Goal: Ask a question: Seek information or help from site administrators or community

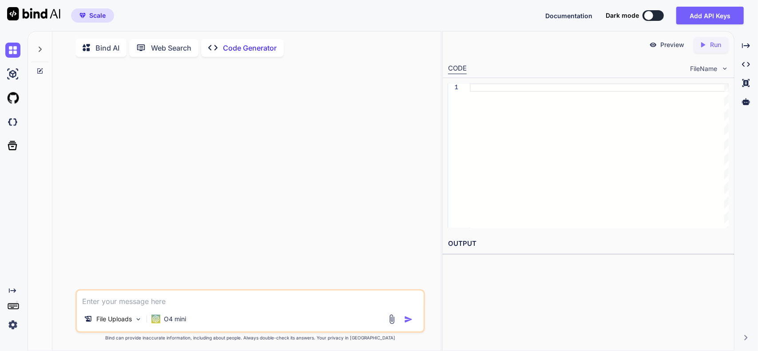
type textarea "x"
click at [13, 95] on img at bounding box center [12, 98] width 15 height 15
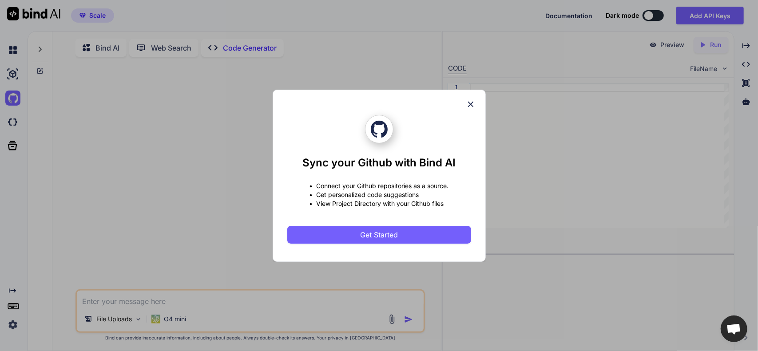
click at [470, 105] on icon at bounding box center [471, 104] width 6 height 6
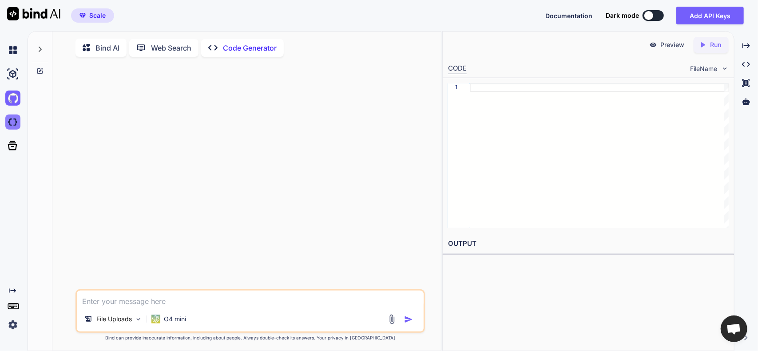
click at [10, 120] on img at bounding box center [12, 122] width 15 height 15
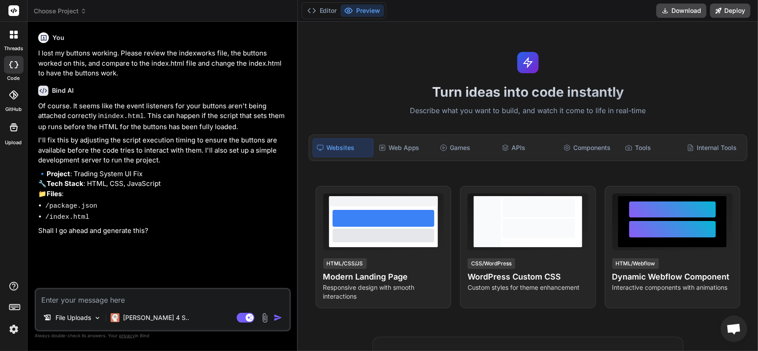
click at [18, 31] on div at bounding box center [13, 34] width 19 height 19
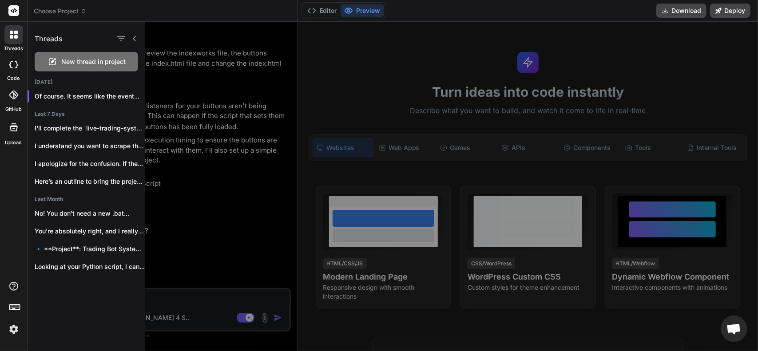
click at [88, 66] on span "New thread in project" at bounding box center [93, 61] width 64 height 9
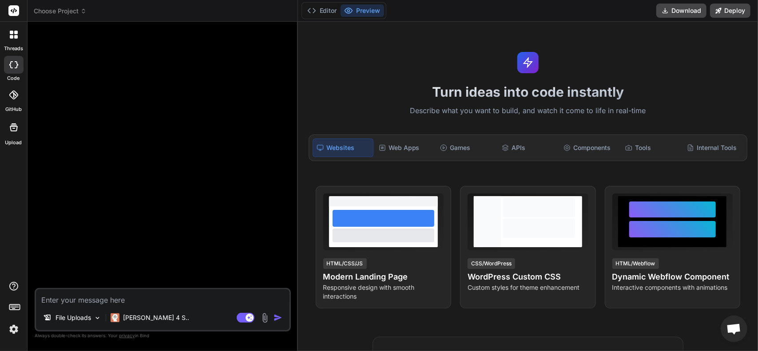
click at [263, 316] on img at bounding box center [265, 318] width 10 height 10
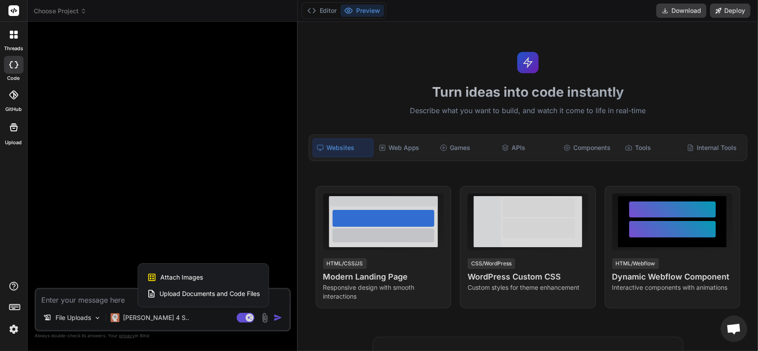
click at [200, 292] on span "Upload Documents and Code Files" at bounding box center [209, 294] width 100 height 9
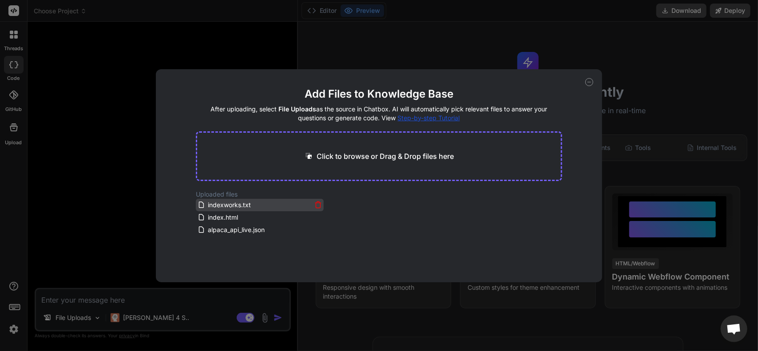
click at [316, 204] on icon at bounding box center [318, 205] width 8 height 8
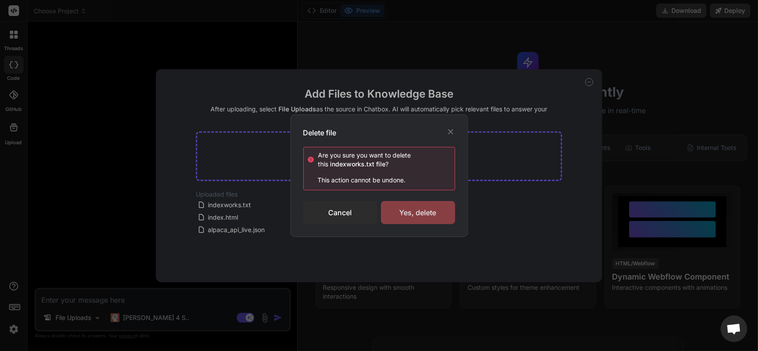
click at [400, 213] on div "Yes, delete" at bounding box center [418, 212] width 74 height 23
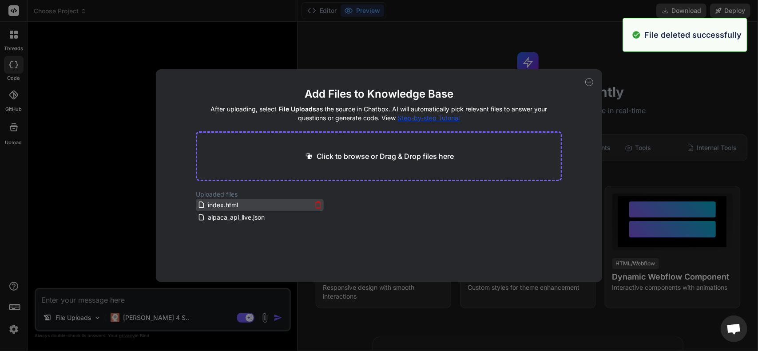
click at [317, 206] on icon at bounding box center [318, 205] width 8 height 8
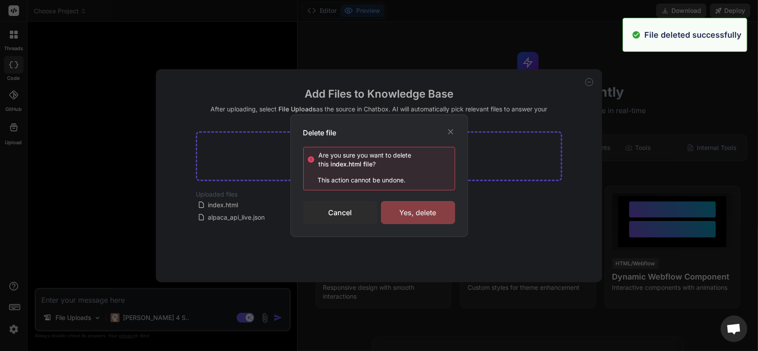
click at [405, 221] on div "Yes, delete" at bounding box center [418, 212] width 74 height 23
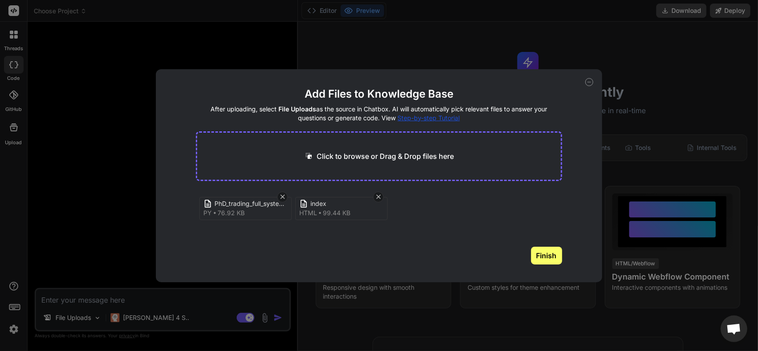
click at [540, 257] on button "Finish" at bounding box center [546, 256] width 31 height 18
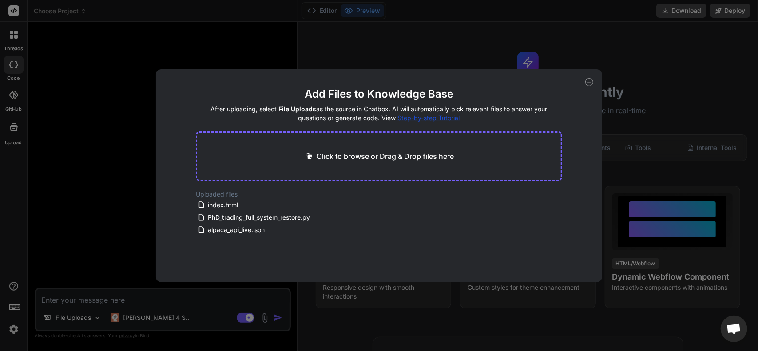
click at [594, 47] on div "Add Files to Knowledge Base After uploading, select File Uploads as the source …" at bounding box center [379, 175] width 758 height 351
type textarea "x"
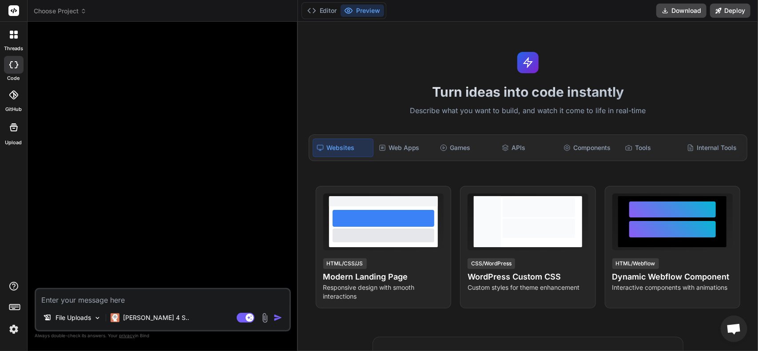
click at [98, 297] on textarea at bounding box center [163, 298] width 254 height 16
type textarea "C"
type textarea "x"
type textarea "Ca"
type textarea "x"
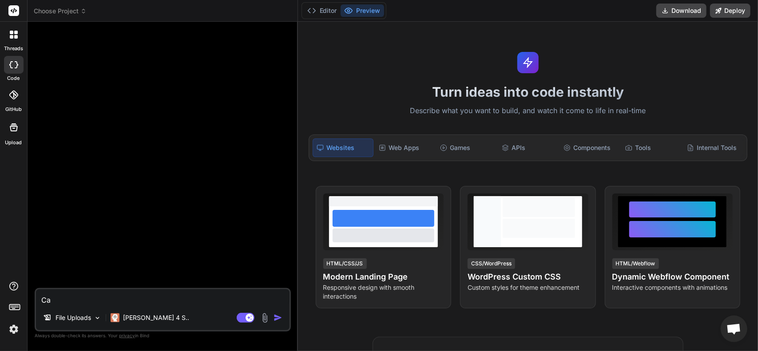
type textarea "Can"
type textarea "x"
type textarea "Can"
type textarea "x"
type textarea "Can y"
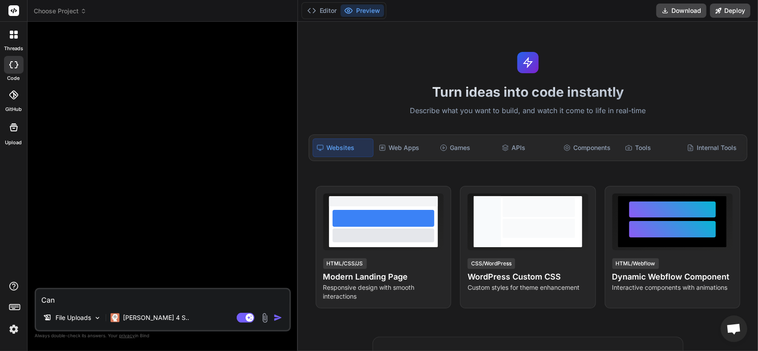
type textarea "x"
type textarea "Can yo"
type textarea "x"
type textarea "Can you"
type textarea "x"
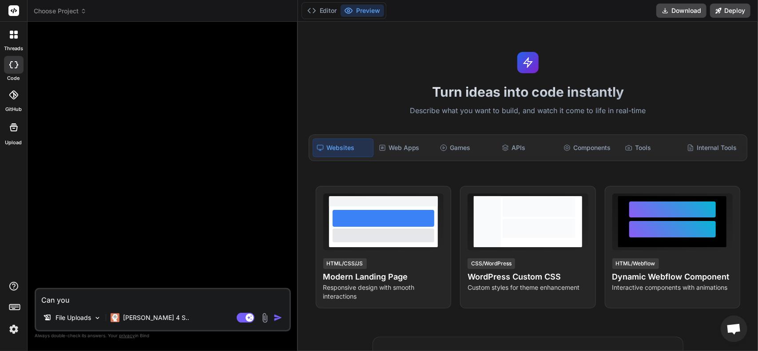
type textarea "Can you"
type textarea "x"
type textarea "Can you g"
type textarea "x"
type textarea "Can you gi"
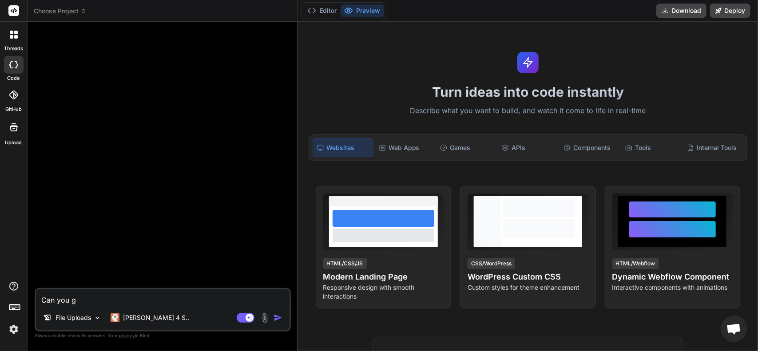
type textarea "x"
type textarea "Can you giv"
type textarea "x"
type textarea "Can you give"
type textarea "x"
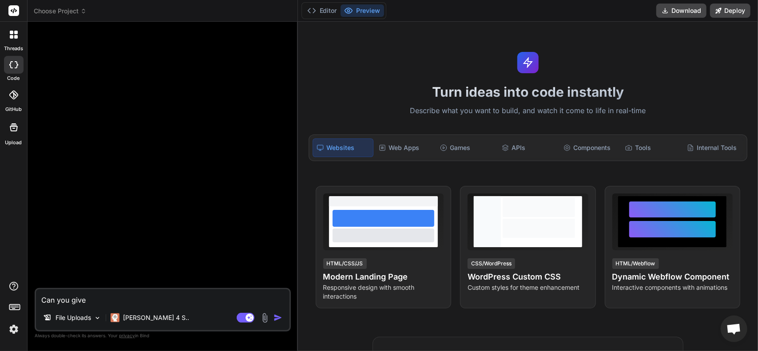
type textarea "Can you give"
type textarea "x"
type textarea "Can you give m"
type textarea "x"
type textarea "Can you give me"
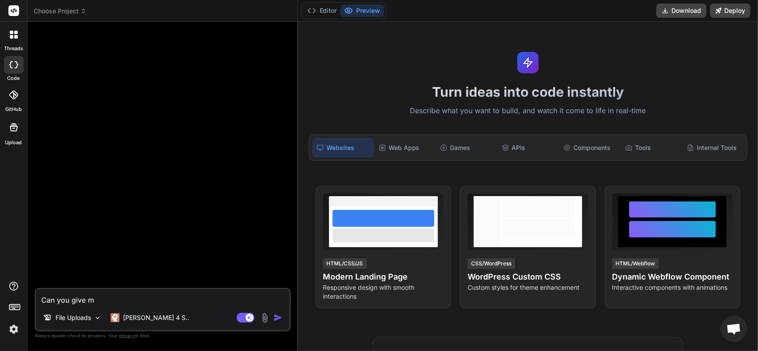
type textarea "x"
type textarea "Can you give me"
type textarea "x"
type textarea "Can you give me a"
type textarea "x"
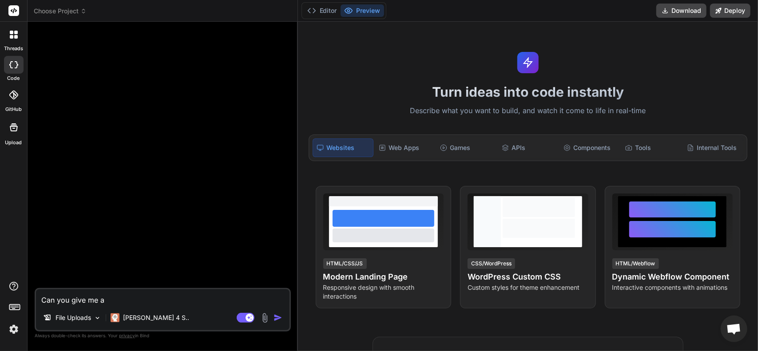
type textarea "Can you give me a"
type textarea "x"
type textarea "Can you give me a"
type textarea "x"
type textarea "Can you give me"
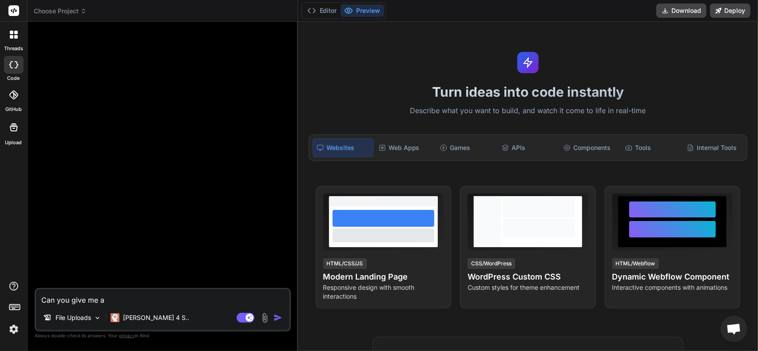
type textarea "x"
type textarea "Can you give me"
type textarea "x"
type textarea "Can you give m"
type textarea "x"
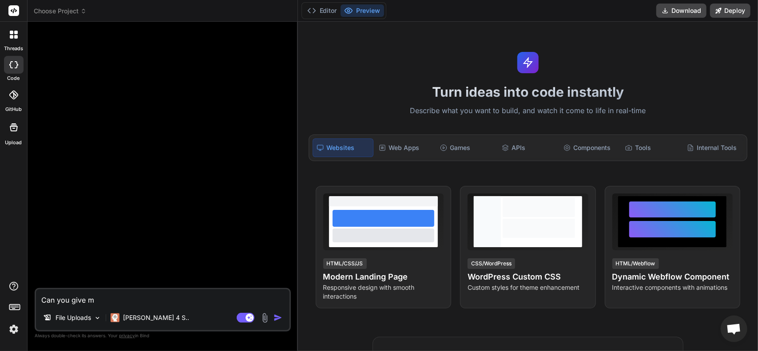
type textarea "Can you give"
type textarea "x"
type textarea "Can you give"
type textarea "x"
type textarea "Can you giv"
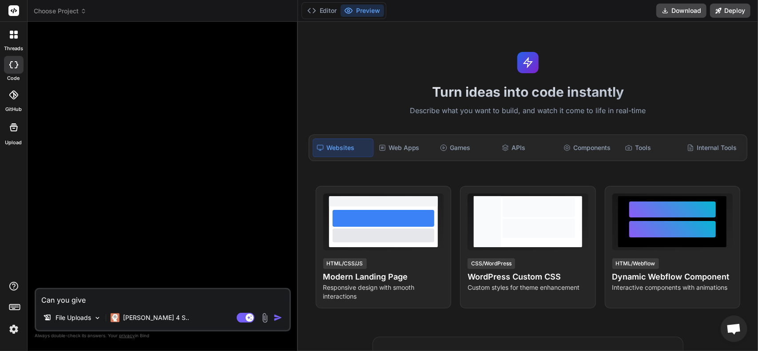
type textarea "x"
type textarea "Can you gi"
type textarea "x"
type textarea "Can you g"
type textarea "x"
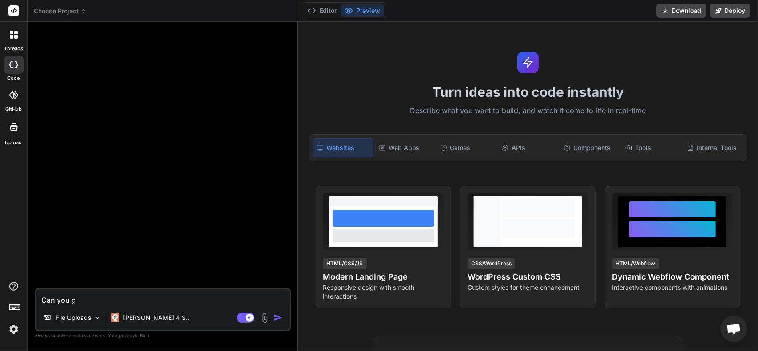
type textarea "Can you"
type textarea "x"
type textarea "Can you m"
type textarea "x"
type textarea "Can you mo"
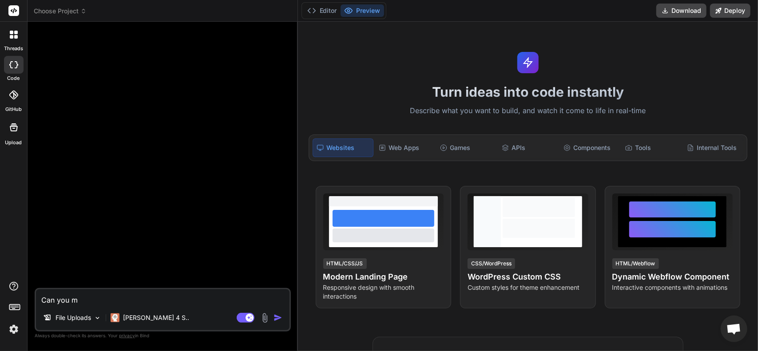
type textarea "x"
type textarea "Can you mod"
type textarea "x"
type textarea "Can you modi"
type textarea "x"
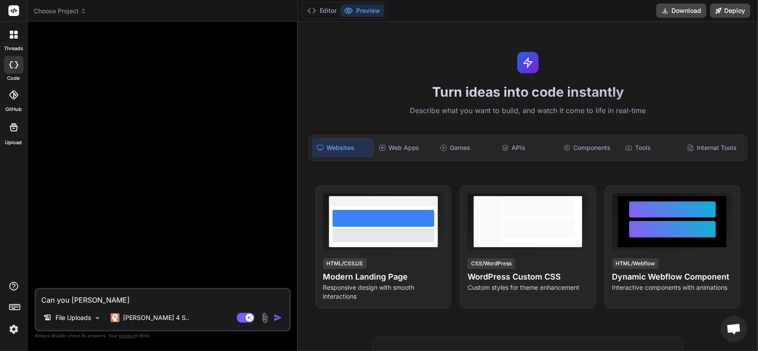
type textarea "Can you modif"
type textarea "x"
type textarea "Can you modify"
type textarea "x"
type textarea "Can you modify"
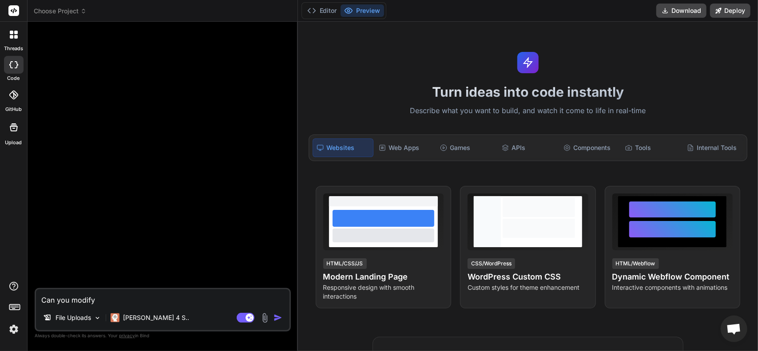
type textarea "x"
type textarea "Can you modify m"
type textarea "x"
type textarea "Can you modify my"
type textarea "x"
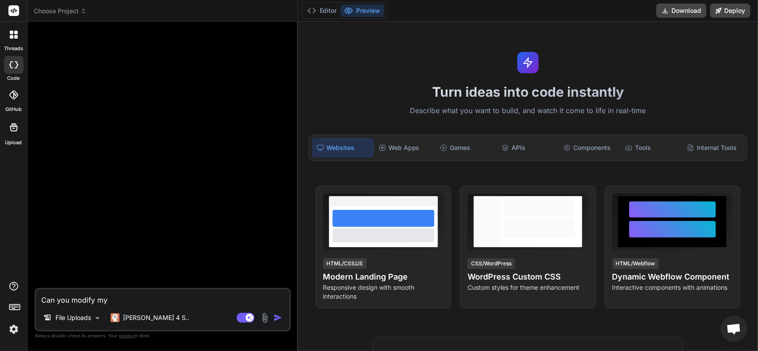
type textarea "Can you modify my"
type textarea "x"
type textarea "Can you modify my b"
type textarea "x"
type textarea "Can you modify my ba"
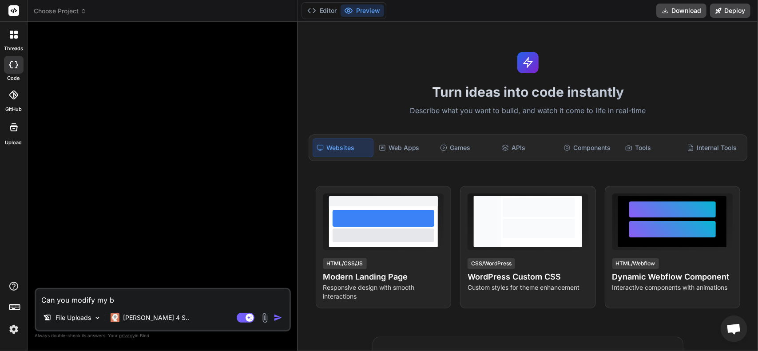
type textarea "x"
type textarea "Can you modify my bak"
type textarea "x"
type textarea "Can you modify my bakc"
type textarea "x"
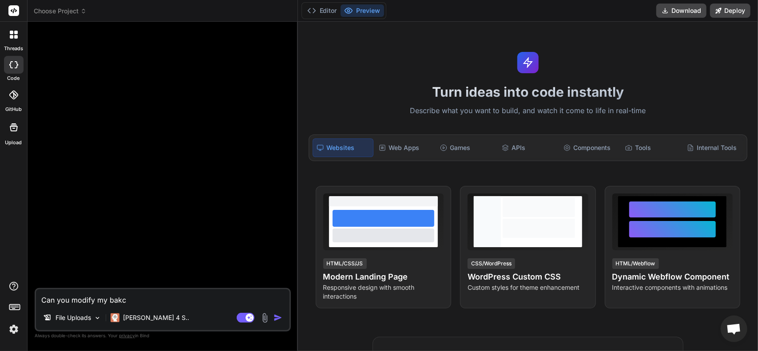
type textarea "Can you modify my bak"
type textarea "x"
type textarea "Can you modify my ba"
type textarea "x"
type textarea "Can you modify my bac"
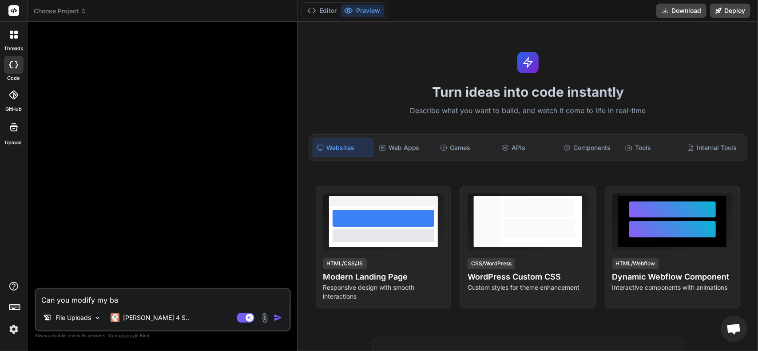
type textarea "x"
type textarea "Can you modify my back"
type textarea "x"
type textarea "Can you modify my backt"
type textarea "x"
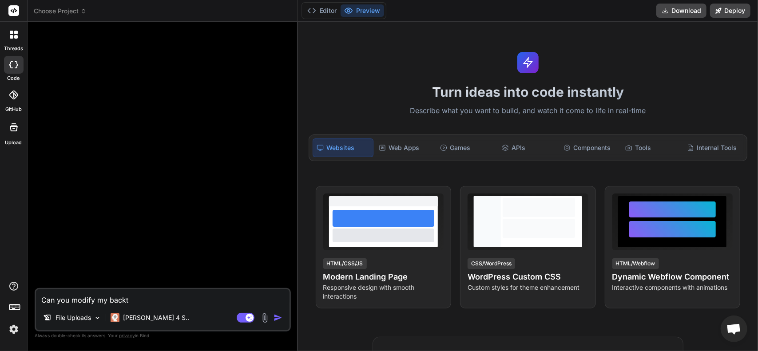
type textarea "Can you modify my backte"
type textarea "x"
type textarea "Can you modify my backtes"
type textarea "x"
type textarea "Can you modify my backtest"
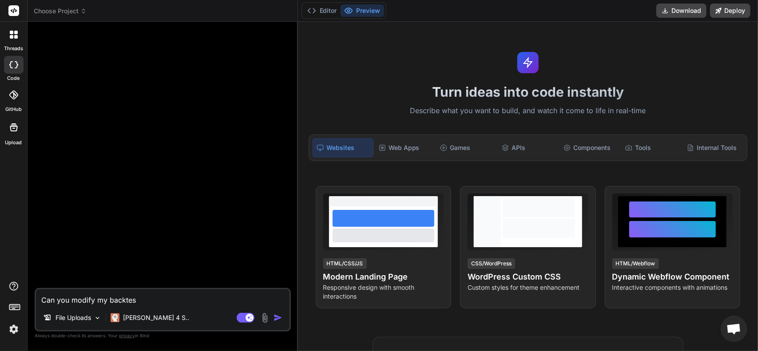
type textarea "x"
type textarea "Can you modify my backtest"
type textarea "x"
type textarea "Can you modify my backtest s"
type textarea "x"
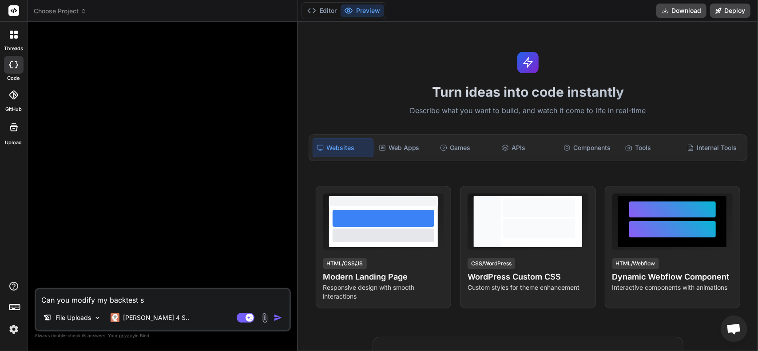
type textarea "Can you modify my backtest sc"
type textarea "x"
type textarea "Can you modify my backtest scr"
type textarea "x"
type textarea "Can you modify my backtest scri"
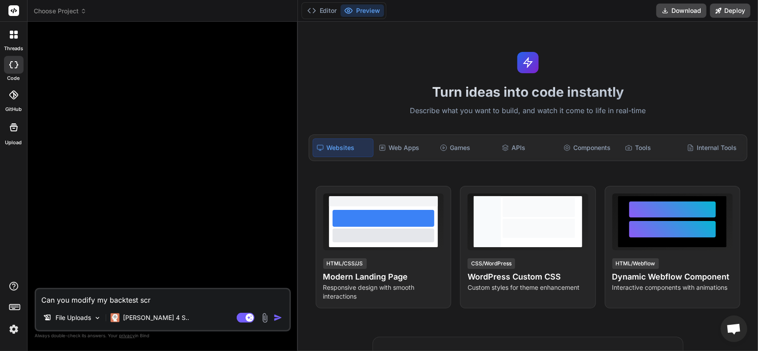
type textarea "x"
type textarea "Can you modify my backtest scrip"
type textarea "x"
type textarea "Can you modify my backtest script"
type textarea "x"
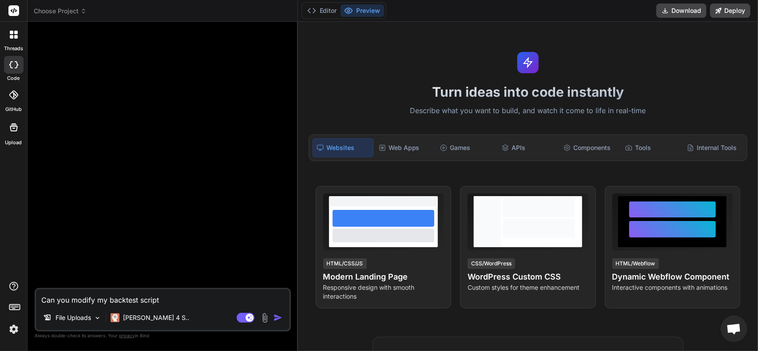
type textarea "Can you modify my backtest script"
type textarea "x"
type textarea "Can you modify my backtest script t"
type textarea "x"
type textarea "Can you modify my backtest script to"
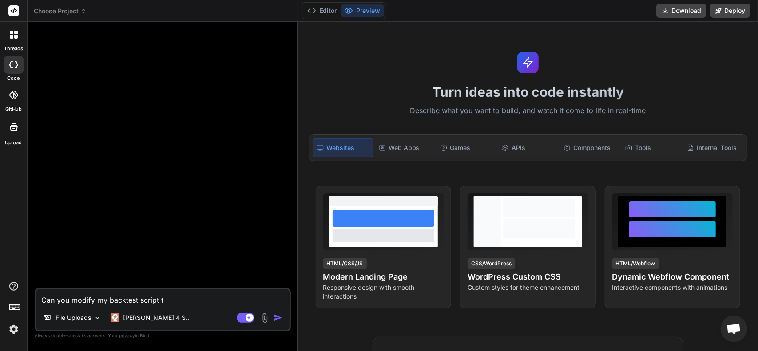
type textarea "x"
type textarea "Can you modify my backtest script to"
type textarea "x"
type textarea "Can you modify my backtest script to m"
type textarea "x"
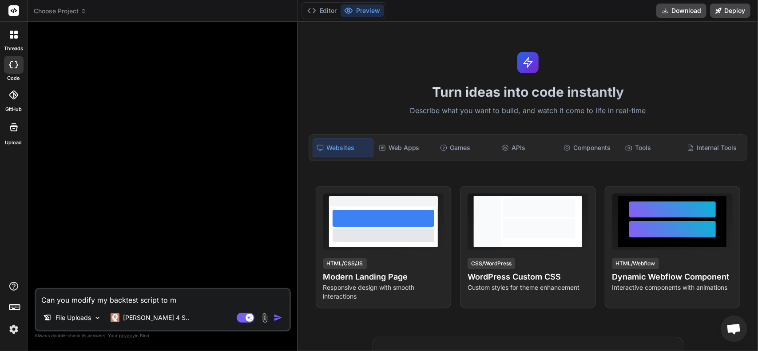
type textarea "Can you modify my backtest script to mi"
type textarea "x"
type textarea "Can you modify my backtest script to mim"
type textarea "x"
type textarea "Can you modify my backtest script to mimi"
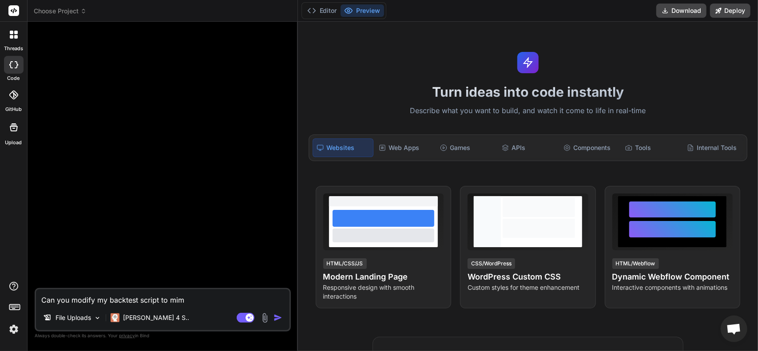
type textarea "x"
type textarea "Can you modify my backtest script to mimic"
type textarea "x"
type textarea "Can you modify my backtest script to mimic"
type textarea "x"
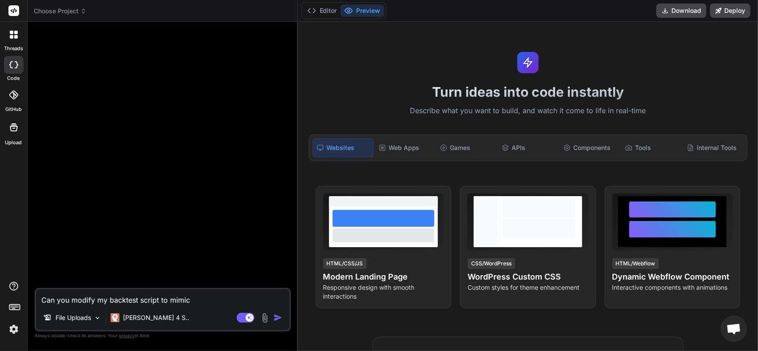
type textarea "Can you modify my backtest script to mimic m"
type textarea "x"
type textarea "Can you modify my backtest script to mimic my"
type textarea "x"
type textarea "Can you modify my backtest script to mimic my"
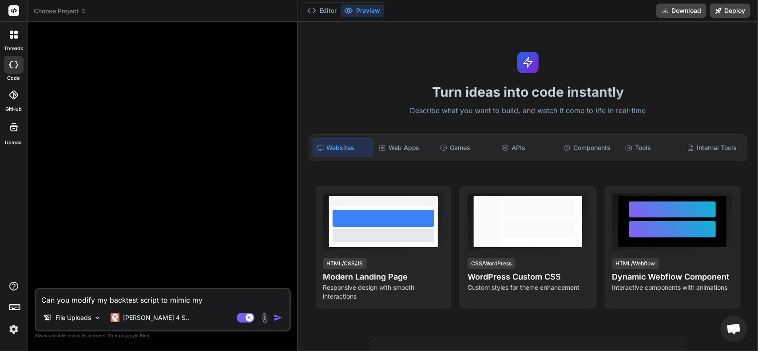
type textarea "x"
type textarea "Can you modify my backtest script to mimic my i"
type textarea "x"
type textarea "Can you modify my backtest script to mimic my id"
type textarea "x"
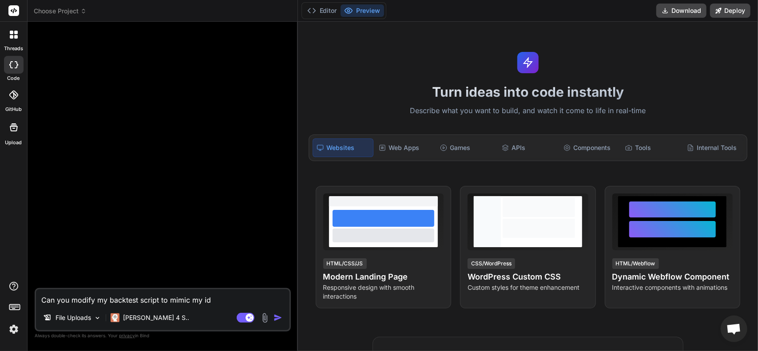
type textarea "Can you modify my backtest script to mimic my i"
type textarea "x"
type textarea "Can you modify my backtest script to mimic my in"
type textarea "x"
type textarea "Can you modify my backtest script to mimic my ind"
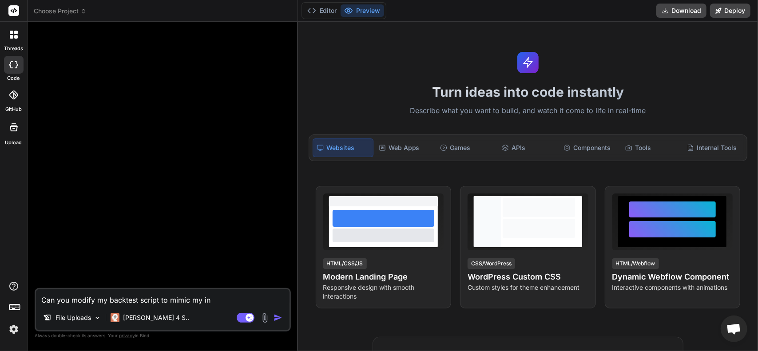
type textarea "x"
type textarea "Can you modify my backtest script to mimic my inde"
type textarea "x"
type textarea "Can you modify my backtest script to mimic my index"
type textarea "x"
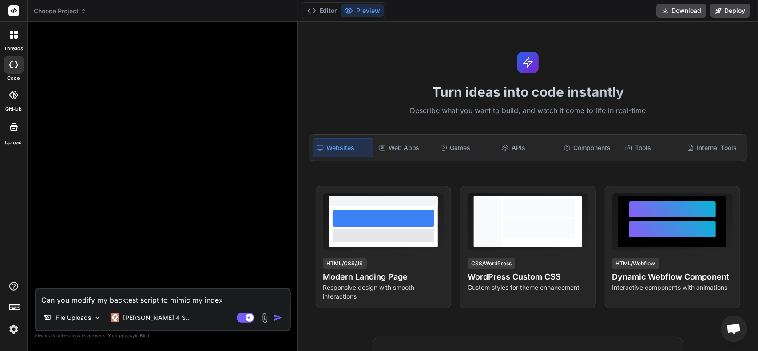
type textarea "Can you modify my backtest script to mimic my index."
type textarea "x"
type textarea "Can you modify my backtest script to mimic my index.h"
type textarea "x"
type textarea "Can you modify my backtest script to mimic my index.ht"
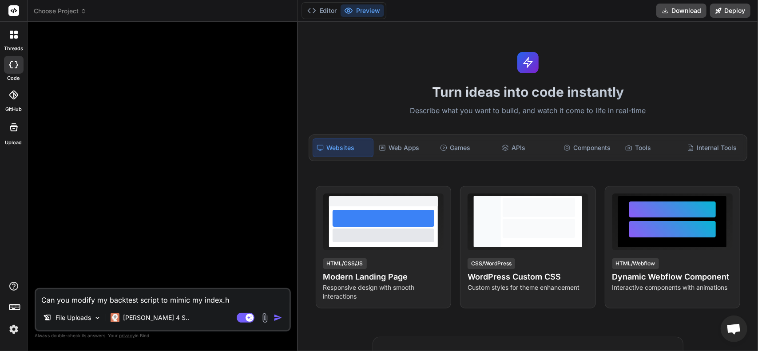
type textarea "x"
type textarea "Can you modify my backtest script to mimic my index.htm"
type textarea "x"
type textarea "Can you modify my backtest script to mimic my index.html"
type textarea "x"
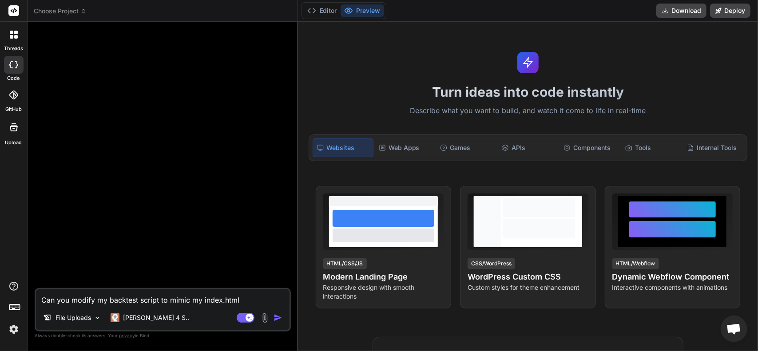
type textarea "Can you modify my backtest script to mimic my index.html"
type textarea "x"
type textarea "Can you modify my backtest script to mimic my index.html l"
type textarea "x"
type textarea "Can you modify my backtest script to mimic my index.html li"
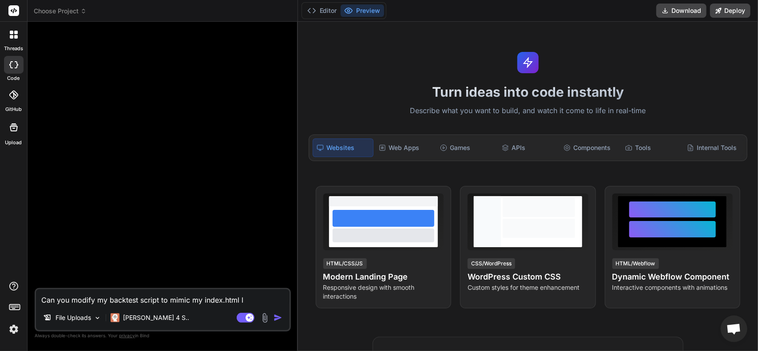
type textarea "x"
type textarea "Can you modify my backtest script to mimic my index.html liv"
type textarea "x"
type textarea "Can you modify my backtest script to mimic my index.html live"
type textarea "x"
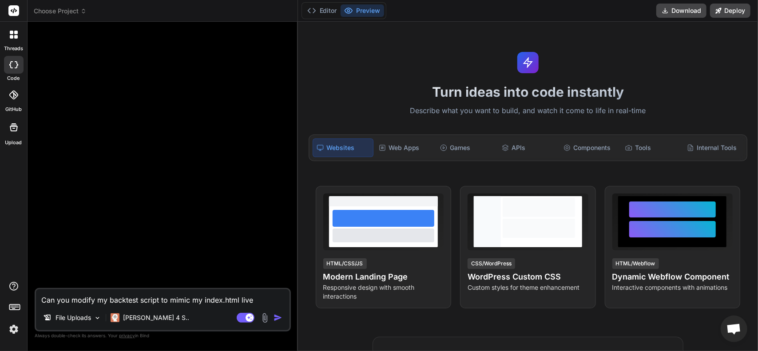
type textarea "Can you modify my backtest script to mimic my index.html live"
type textarea "x"
type textarea "Can you modify my backtest script to mimic my index.html live s"
type textarea "x"
type textarea "Can you modify my backtest script to mimic my index.html live sc"
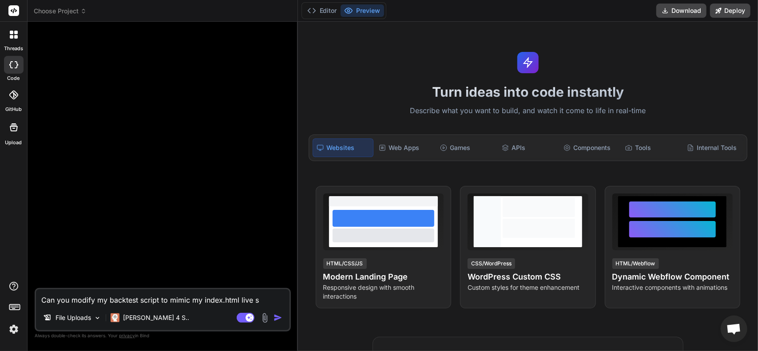
type textarea "x"
type textarea "Can you modify my backtest script to mimic my index.html live scr"
type textarea "x"
type textarea "Can you modify my backtest script to mimic my index.html live scri"
type textarea "x"
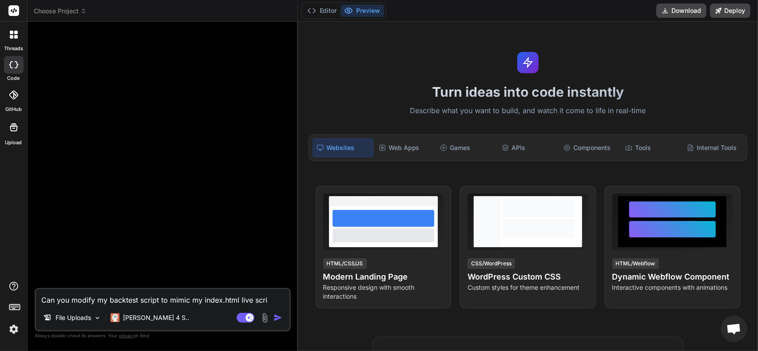
type textarea "Can you modify my backtest script to mimic my index.html live scrip"
type textarea "x"
type textarea "Can you modify my backtest script to mimic my index.html live script"
type textarea "x"
type textarea "Can you modify my backtest script to mimic my index.html live script."
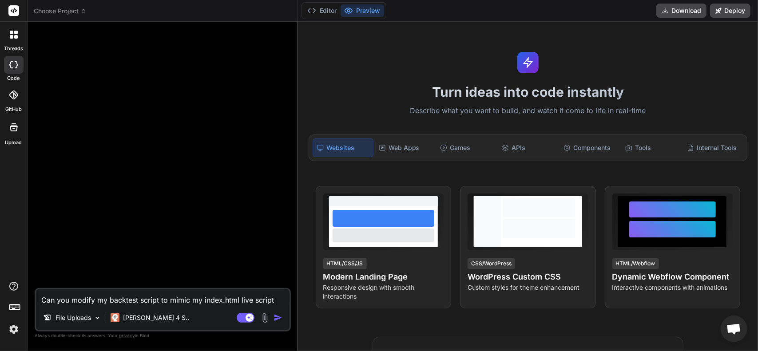
type textarea "x"
type textarea "Can you modify my backtest script to mimic my index.html live script."
type textarea "x"
type textarea "Can you modify my backtest script to mimic my index.html live script."
type textarea "x"
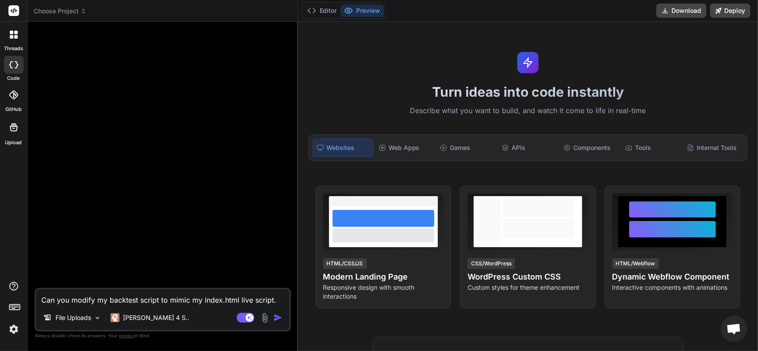
type textarea "Can you modify my backtest script to mimic my index.html live script. M"
type textarea "x"
type textarea "Can you modify my backtest script to mimic my index.html live script. Ma"
type textarea "x"
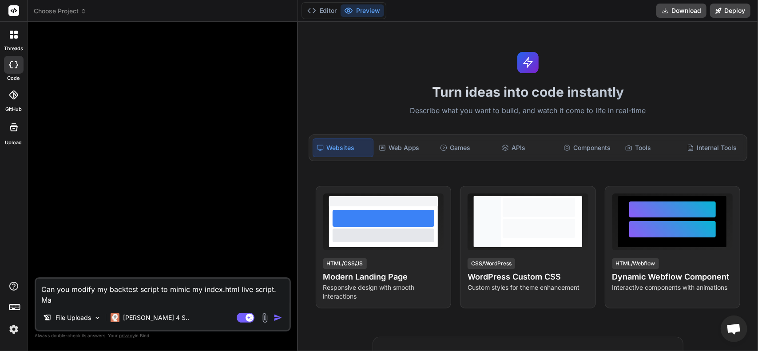
type textarea "Can you modify my backtest script to mimic my index.html live script. Mak"
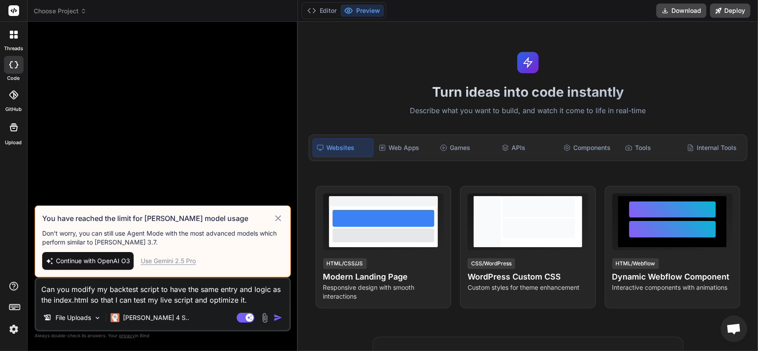
click at [278, 217] on icon at bounding box center [278, 218] width 10 height 11
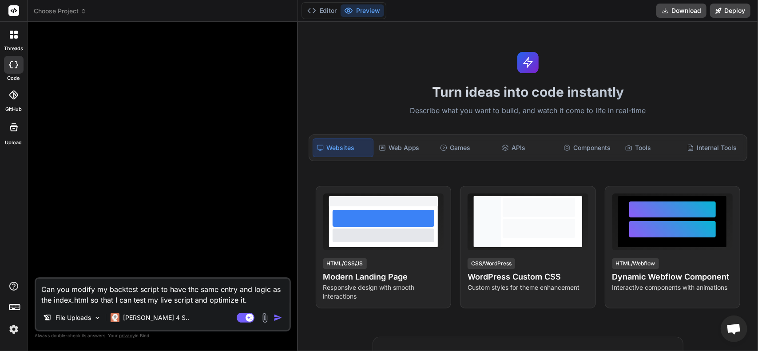
drag, startPoint x: 248, startPoint y: 300, endPoint x: 40, endPoint y: 274, distance: 209.8
click at [40, 274] on div "Can you modify my backtest script to have the same entry and logic as the index…" at bounding box center [163, 190] width 256 height 322
